Goal: Task Accomplishment & Management: Use online tool/utility

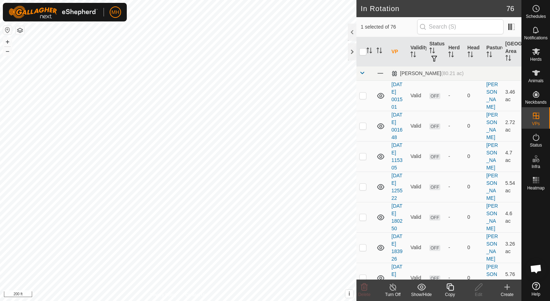
click at [449, 293] on div "Copy" at bounding box center [449, 294] width 29 height 6
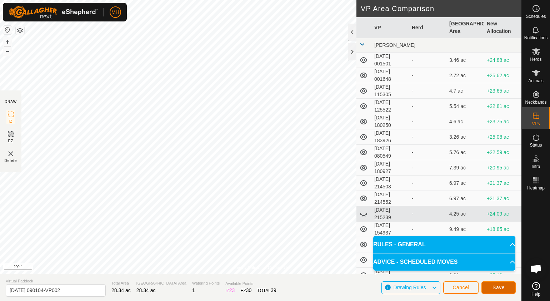
click at [499, 288] on span "Save" at bounding box center [498, 287] width 12 height 6
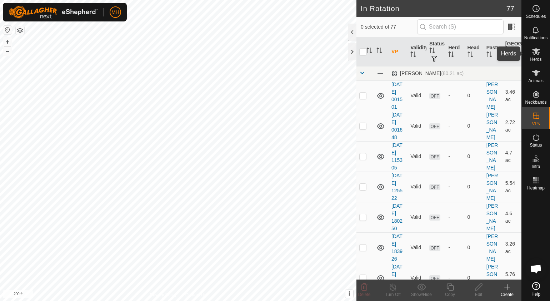
click at [528, 55] on div "Herds" at bounding box center [536, 53] width 28 height 21
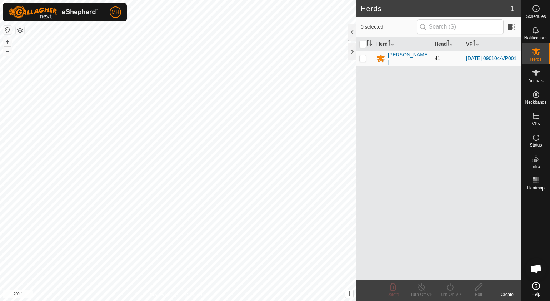
click at [399, 60] on div "[PERSON_NAME]" at bounding box center [408, 58] width 41 height 15
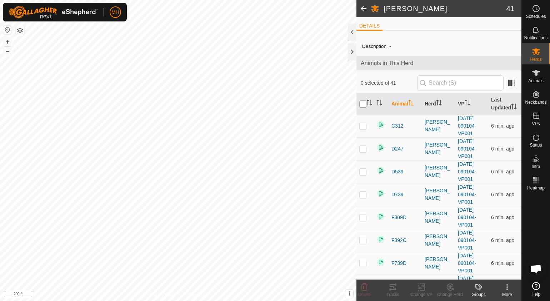
click at [364, 104] on input "checkbox" at bounding box center [362, 103] width 7 height 7
checkbox input "true"
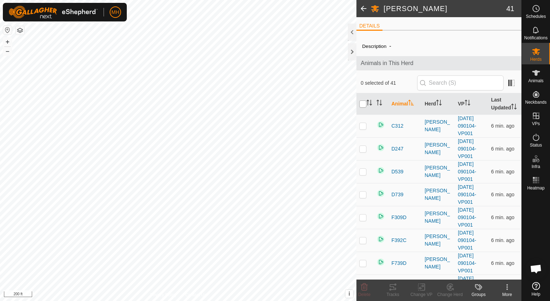
checkbox input "true"
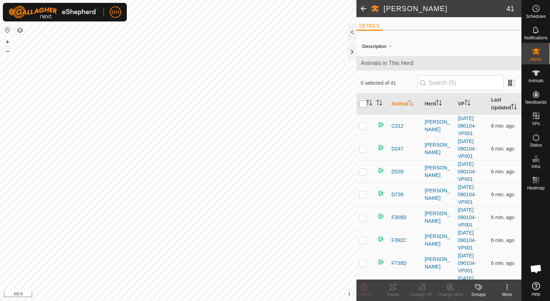
checkbox input "true"
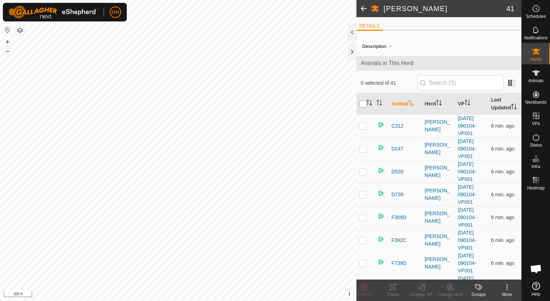
checkbox input "true"
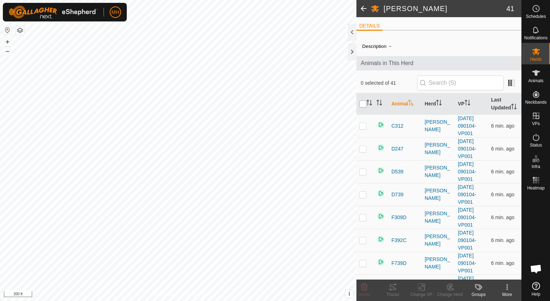
checkbox input "true"
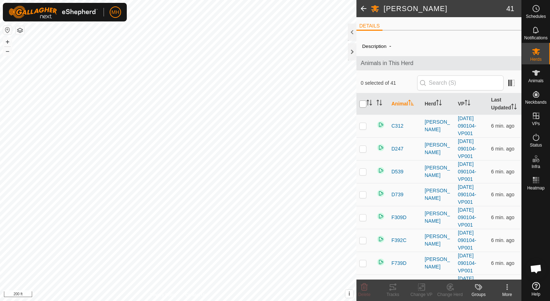
checkbox input "true"
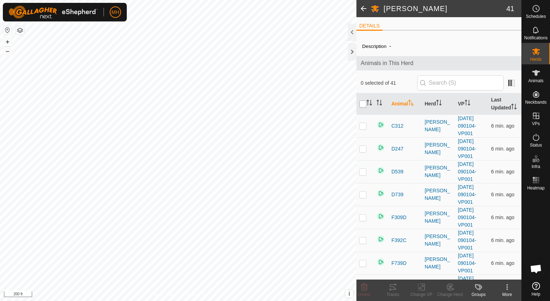
checkbox input "true"
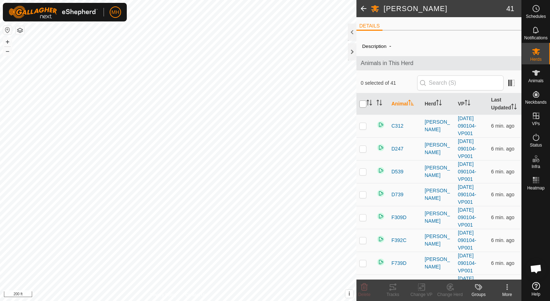
checkbox input "true"
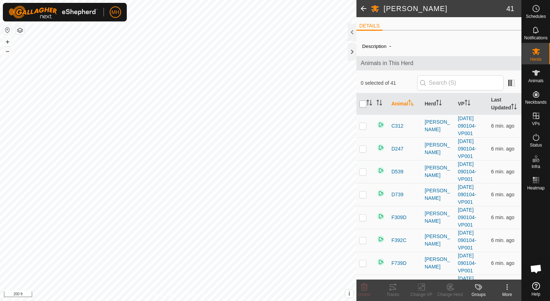
checkbox input "true"
click at [423, 286] on icon at bounding box center [421, 286] width 5 height 5
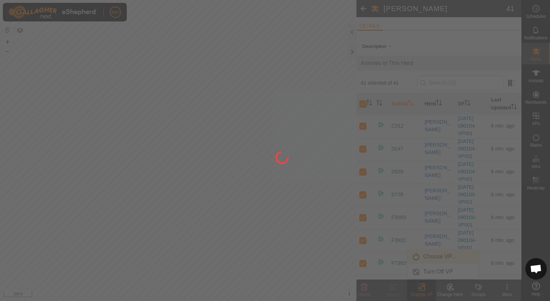
click at [445, 250] on div at bounding box center [275, 150] width 550 height 301
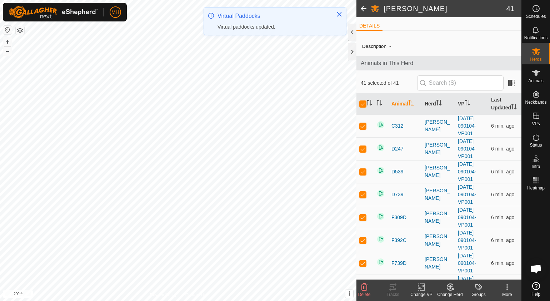
click at [420, 287] on icon at bounding box center [421, 286] width 5 height 5
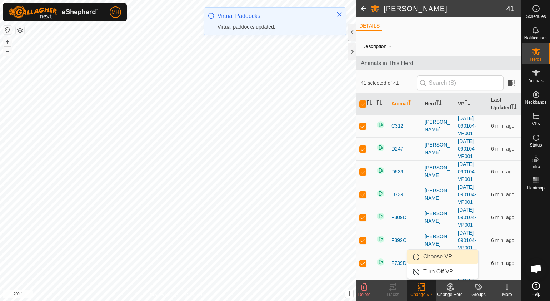
click at [433, 261] on link "Choose VP..." at bounding box center [442, 256] width 71 height 14
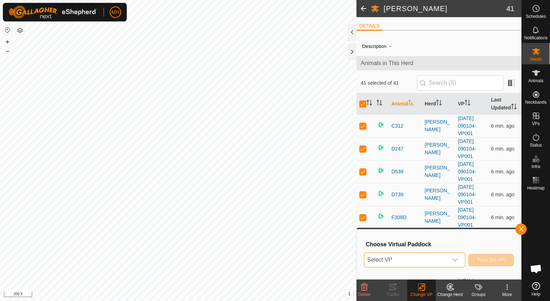
click at [436, 259] on span "Select VP" at bounding box center [406, 259] width 84 height 14
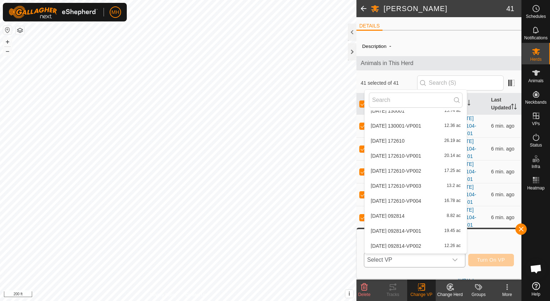
scroll to position [1027, 0]
click at [421, 241] on li "[DATE] 090104-VP002 28.34 ac" at bounding box center [415, 246] width 102 height 14
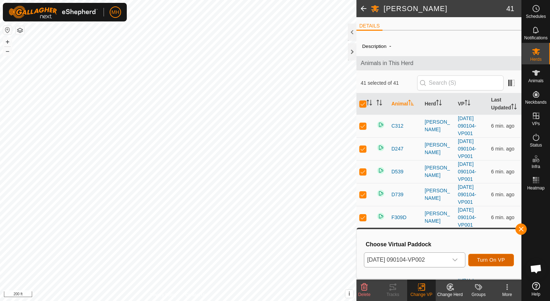
click at [489, 260] on span "Turn On VP" at bounding box center [491, 260] width 28 height 6
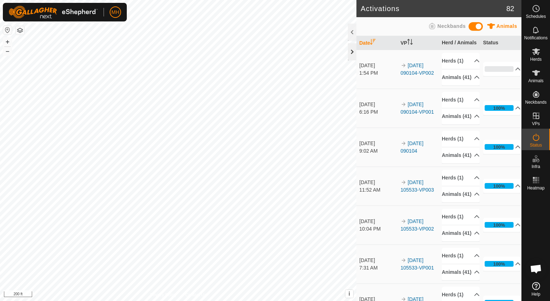
click at [352, 51] on div at bounding box center [352, 51] width 9 height 17
